Goal: Find specific page/section: Find specific page/section

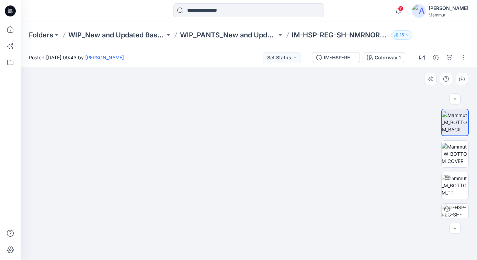
scroll to position [71, 0]
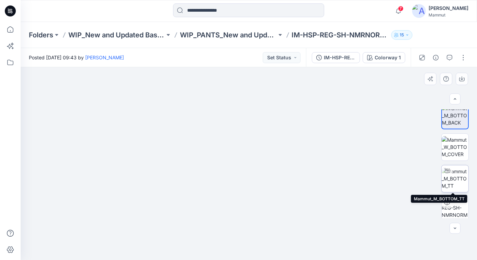
click at [447, 174] on div at bounding box center [447, 171] width 11 height 11
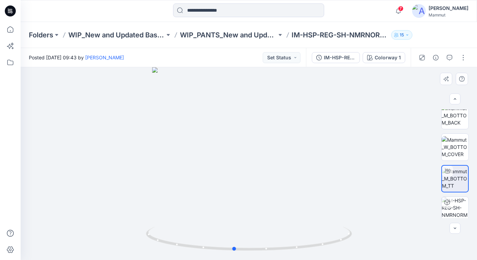
drag, startPoint x: 280, startPoint y: 188, endPoint x: 58, endPoint y: 169, distance: 222.1
click at [58, 169] on div at bounding box center [249, 163] width 457 height 193
drag, startPoint x: 271, startPoint y: 173, endPoint x: 190, endPoint y: 171, distance: 81.5
click at [190, 171] on div at bounding box center [249, 163] width 457 height 193
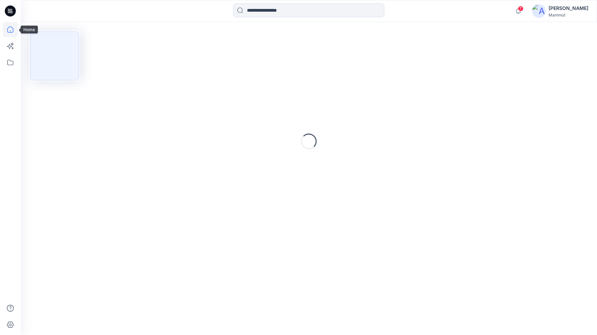
click at [12, 31] on icon at bounding box center [10, 29] width 15 height 15
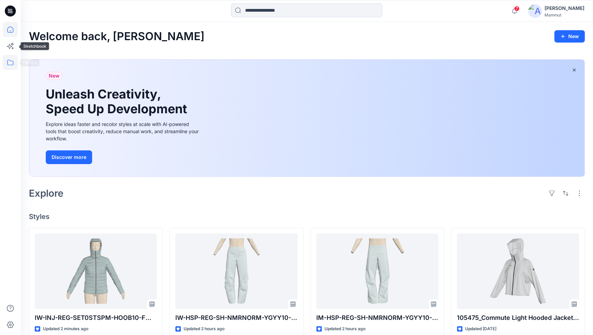
click at [10, 59] on icon at bounding box center [10, 62] width 15 height 15
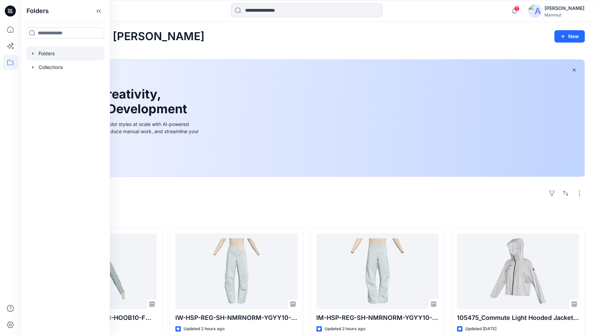
click at [49, 57] on div at bounding box center [65, 54] width 78 height 14
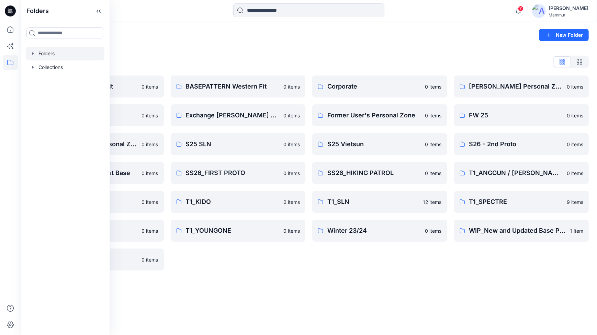
click at [298, 306] on div "Folders New Folder Folders List BASEPATTERN Asia Fit 0 items Eiger6.0 0 items […" at bounding box center [309, 178] width 577 height 313
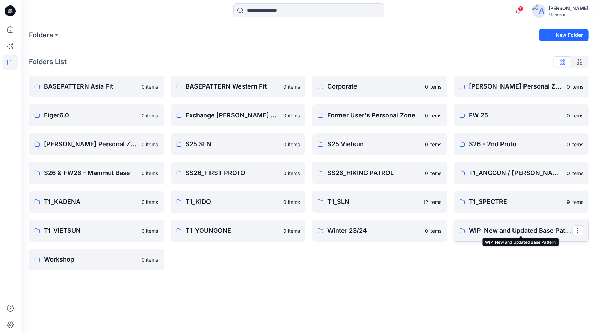
click at [542, 227] on p "WIP_New and Updated Base Pattern" at bounding box center [520, 231] width 103 height 10
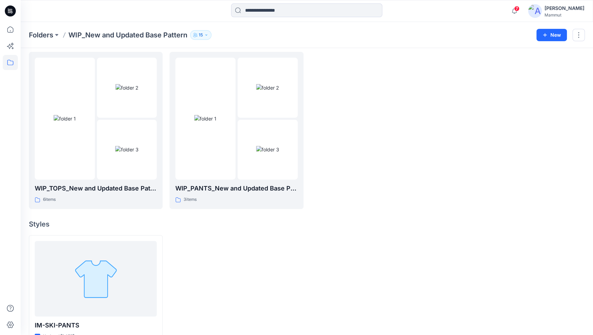
scroll to position [44, 0]
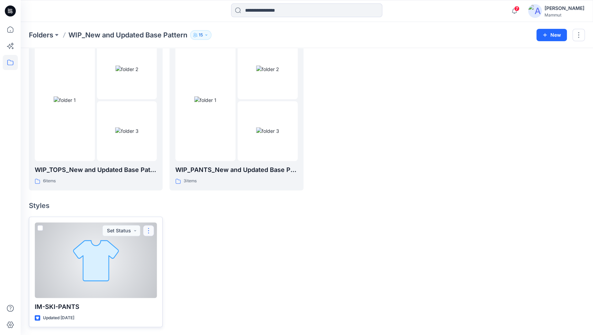
click at [146, 230] on button "button" at bounding box center [148, 230] width 11 height 11
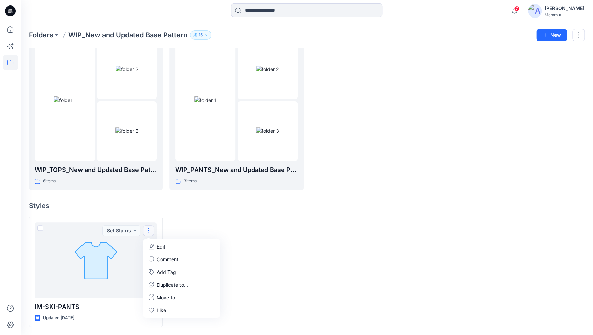
click at [215, 226] on div at bounding box center [236, 272] width 134 height 111
